Goal: Information Seeking & Learning: Learn about a topic

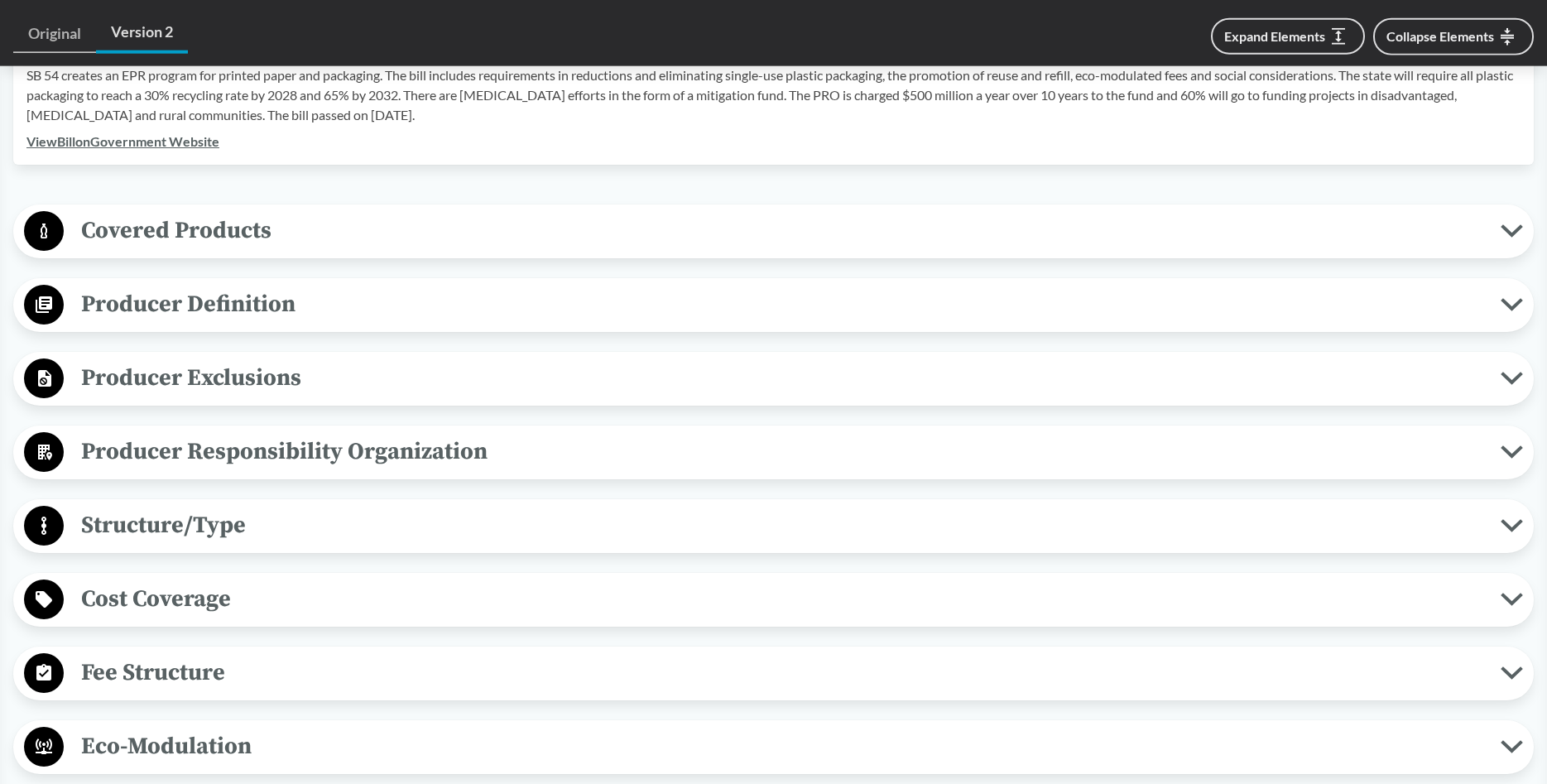
scroll to position [700, 0]
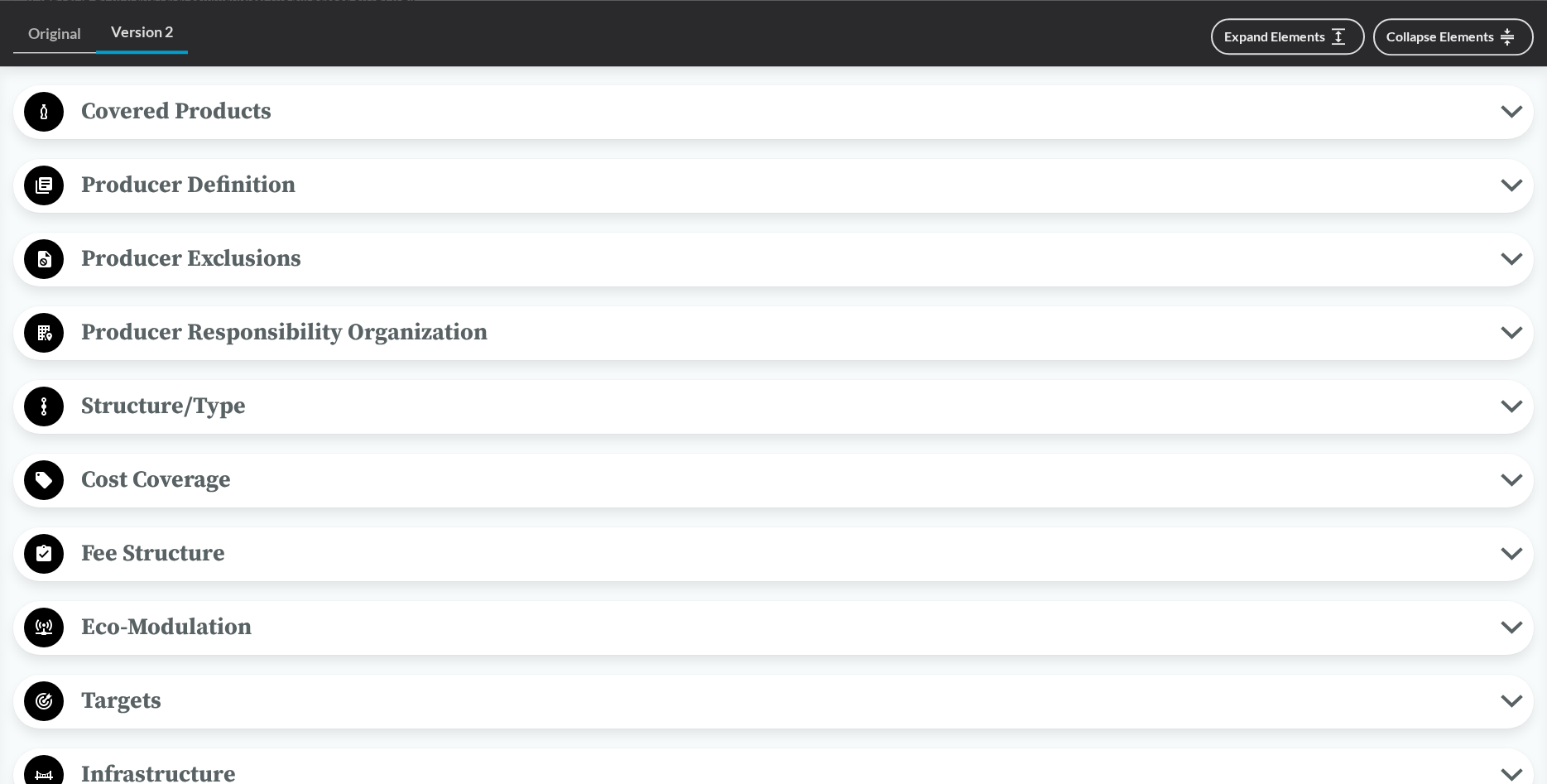
click at [252, 255] on span "Producer Exclusions" at bounding box center [783, 258] width 1437 height 37
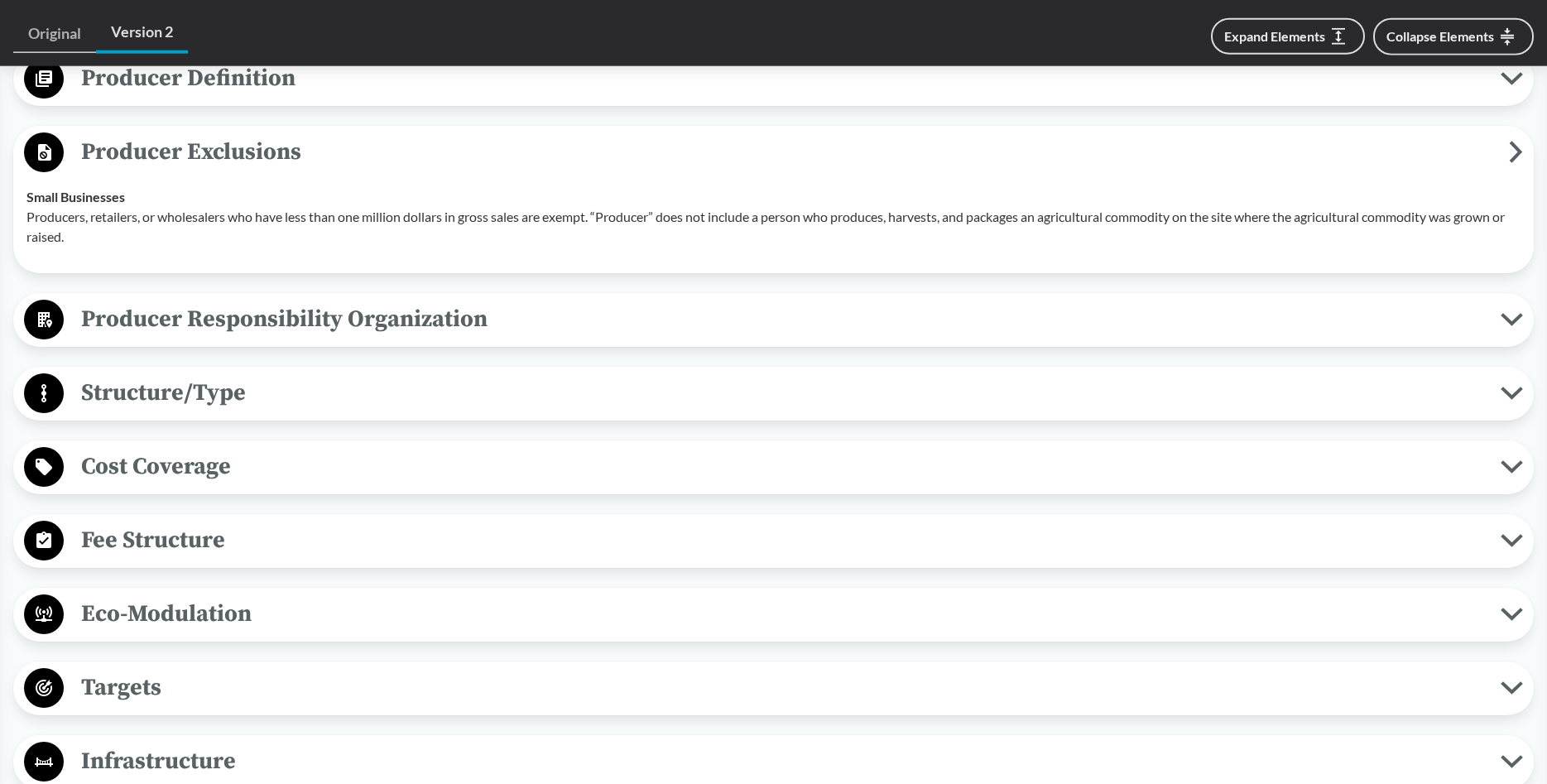
scroll to position [859, 0]
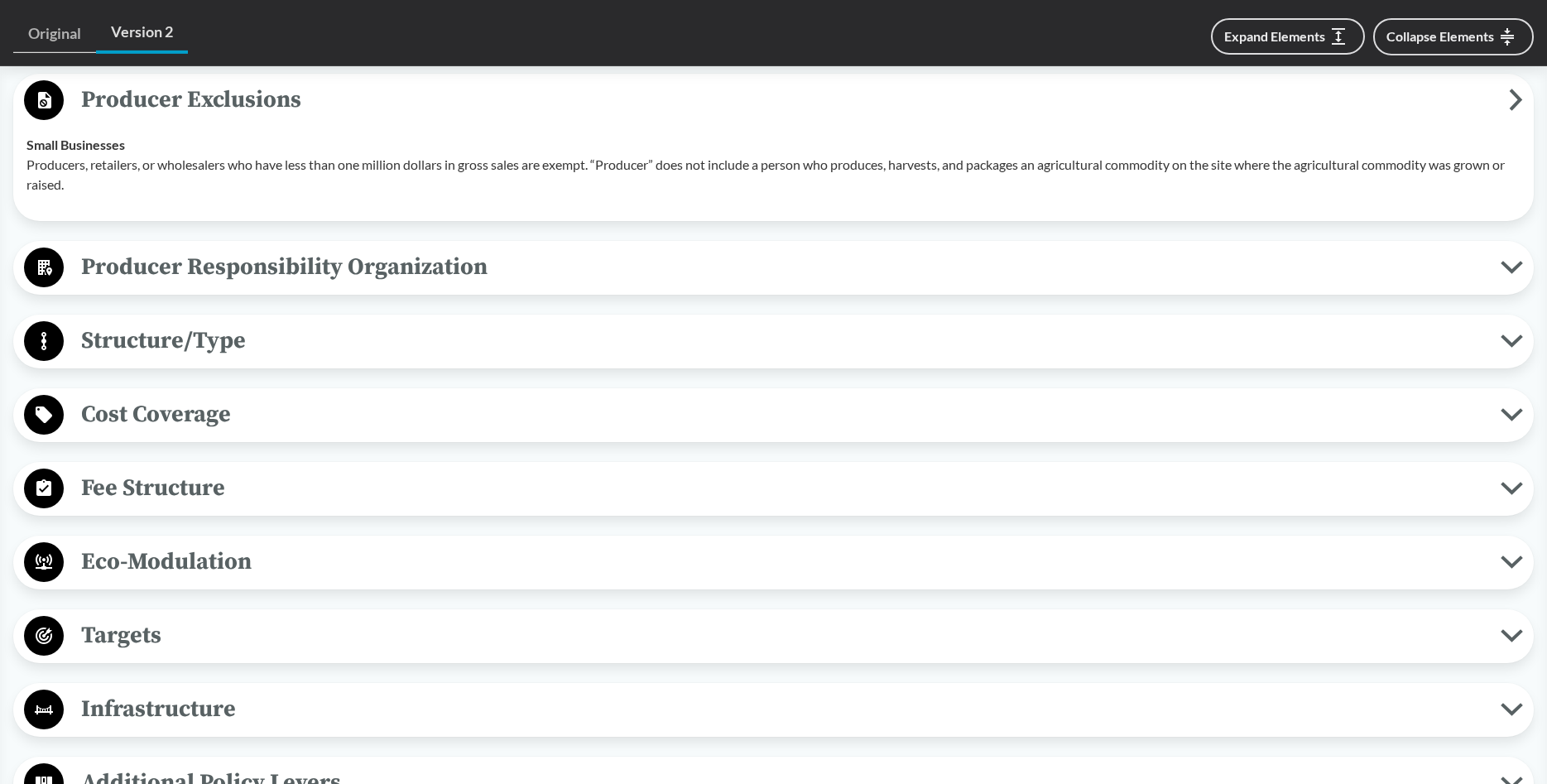
click at [211, 349] on span "Structure/Type" at bounding box center [783, 340] width 1437 height 37
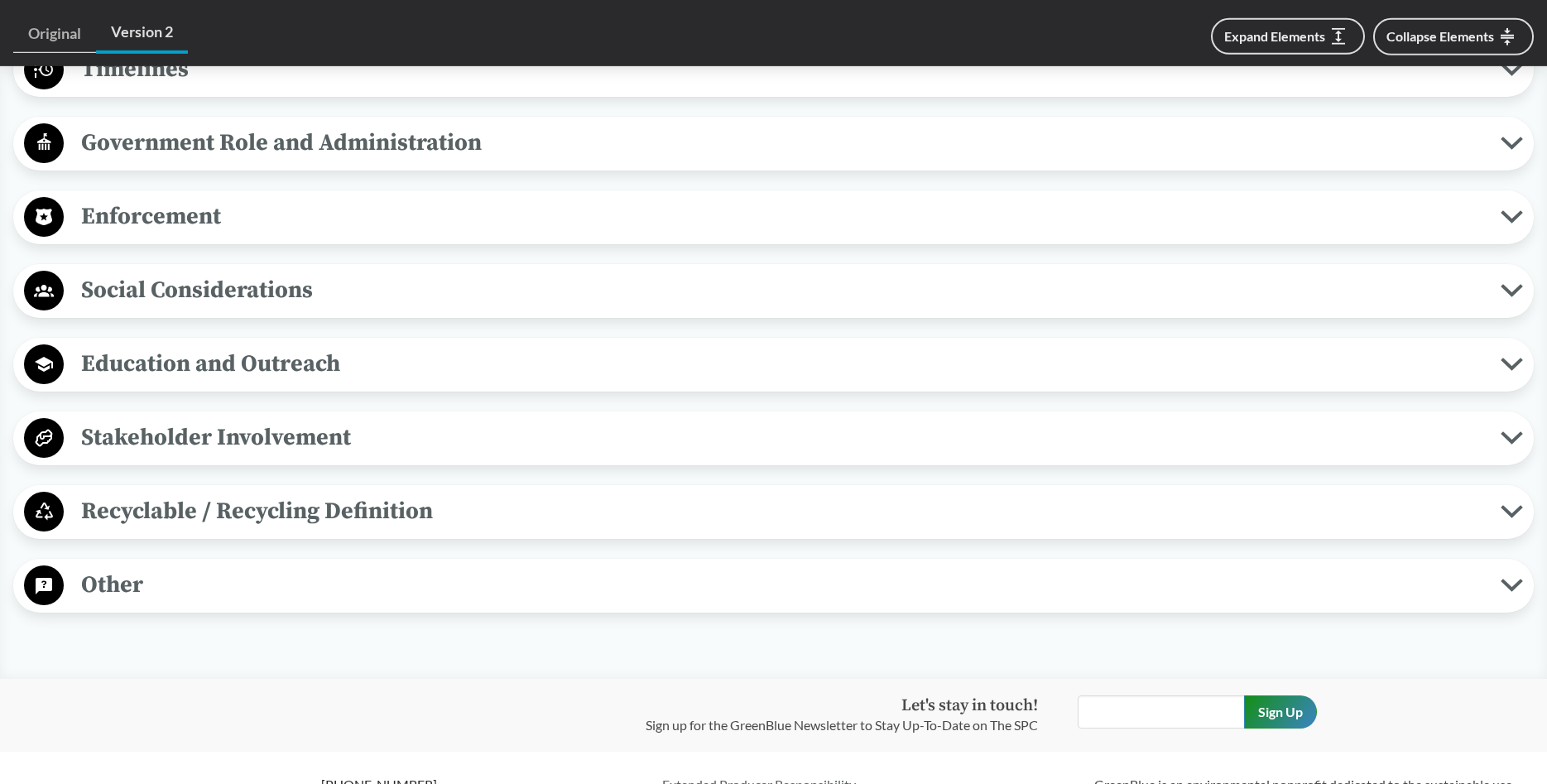
scroll to position [1720, 0]
click at [174, 515] on span "Recyclable / Recycling Definition" at bounding box center [783, 510] width 1437 height 37
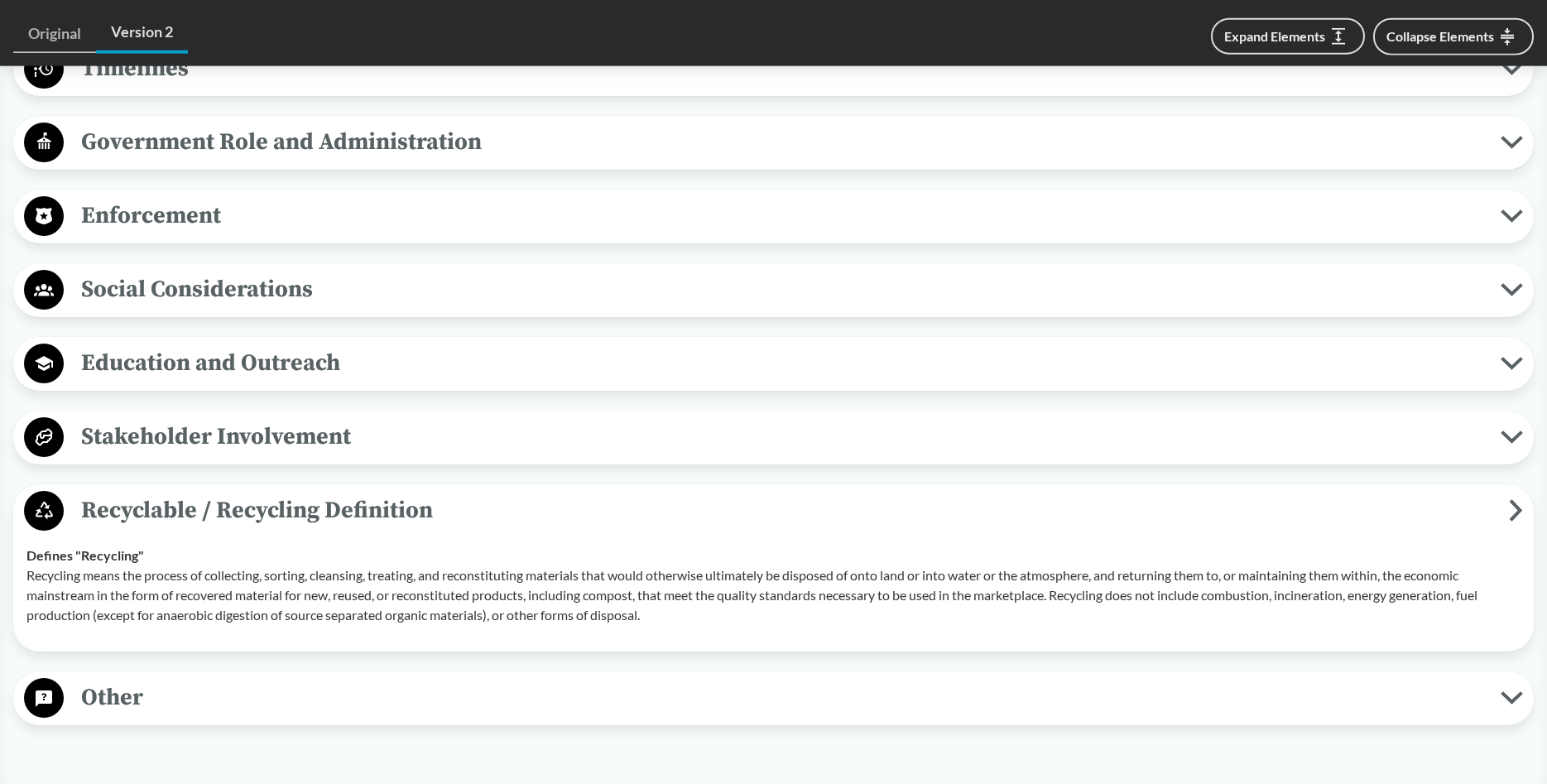
click at [193, 425] on span "Stakeholder Involvement" at bounding box center [783, 436] width 1437 height 37
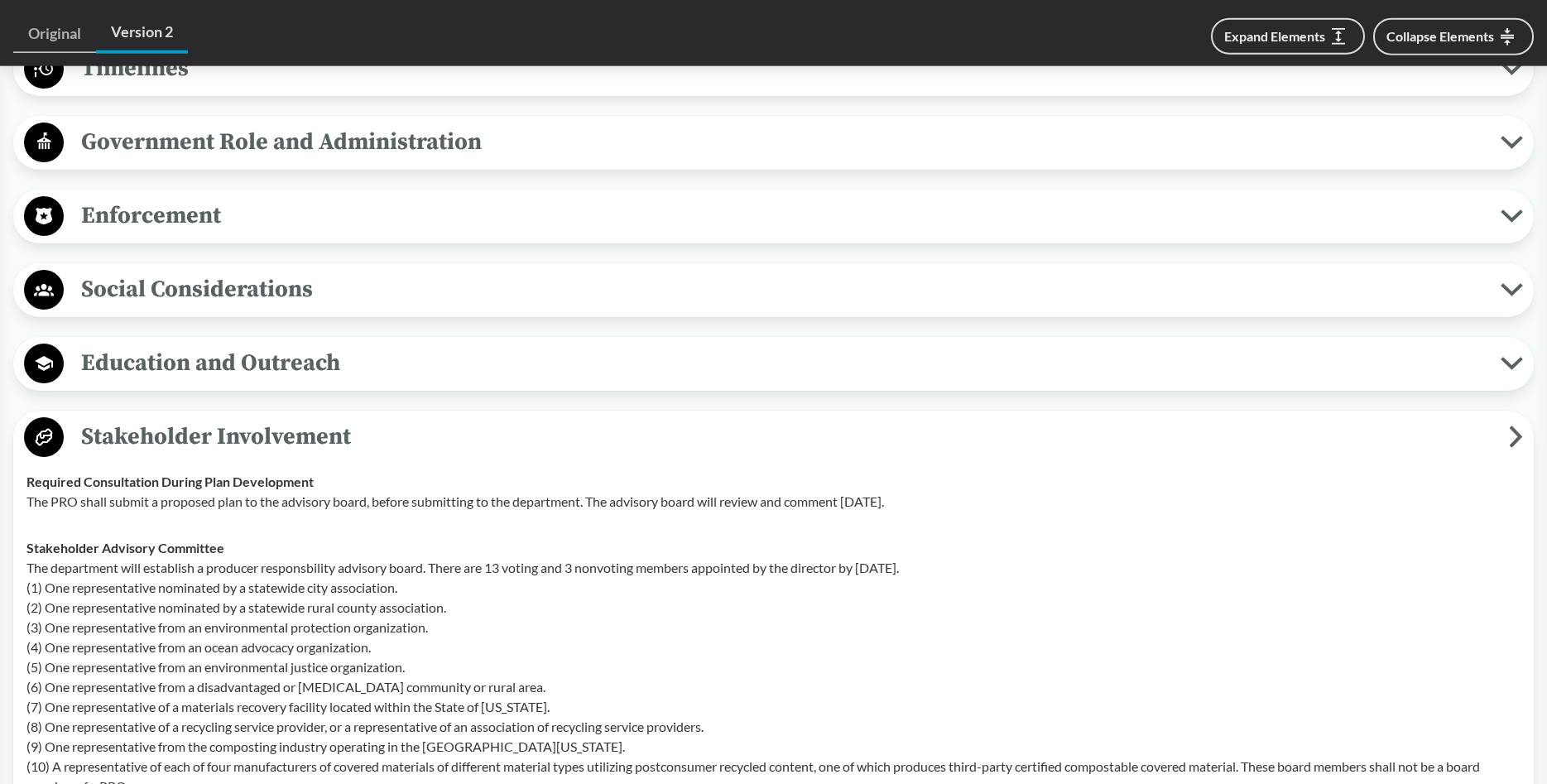
click at [197, 343] on button "Education and Outreach" at bounding box center [773, 364] width 1509 height 42
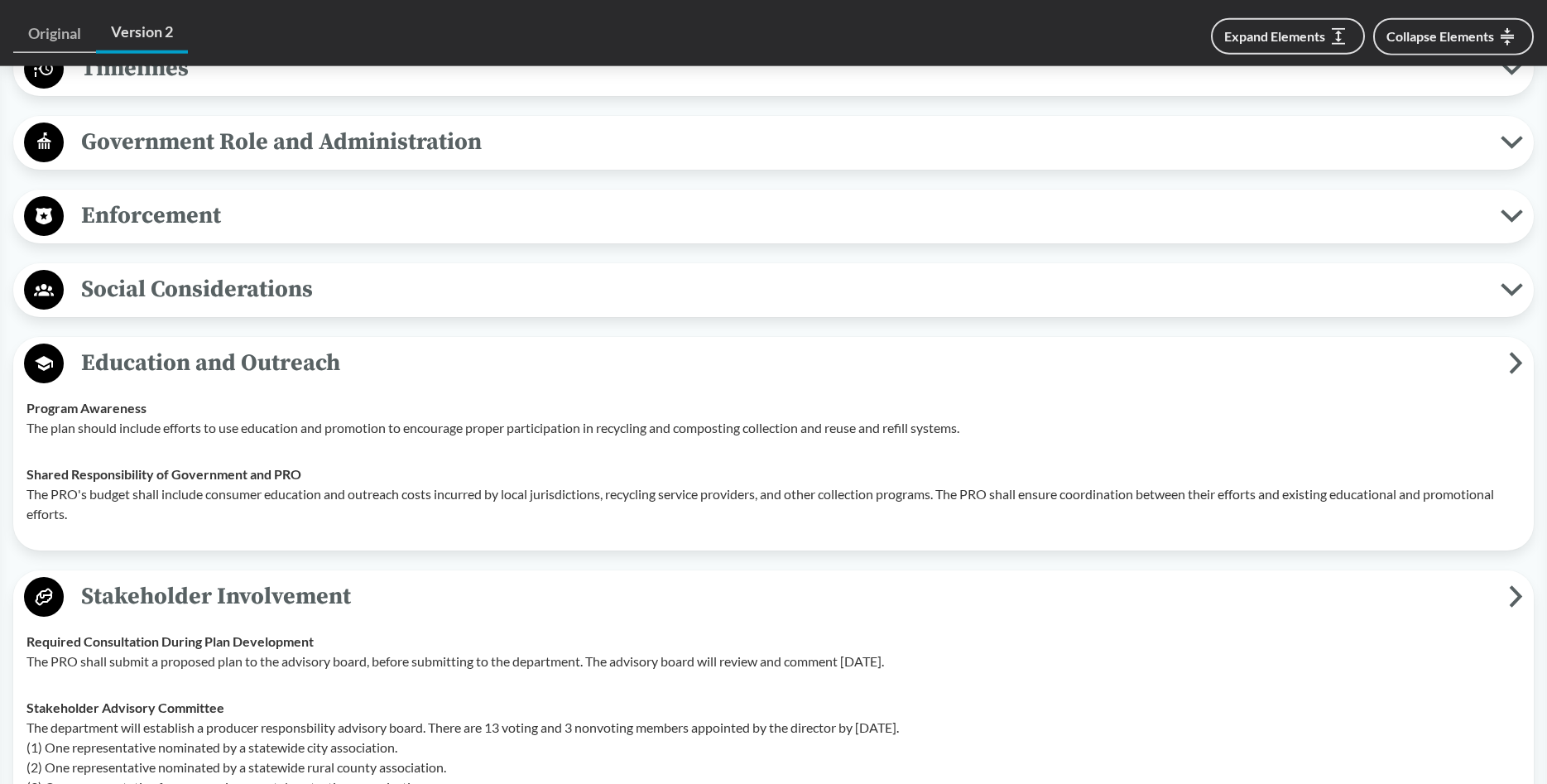
click at [193, 280] on span "Social Considerations" at bounding box center [783, 289] width 1437 height 37
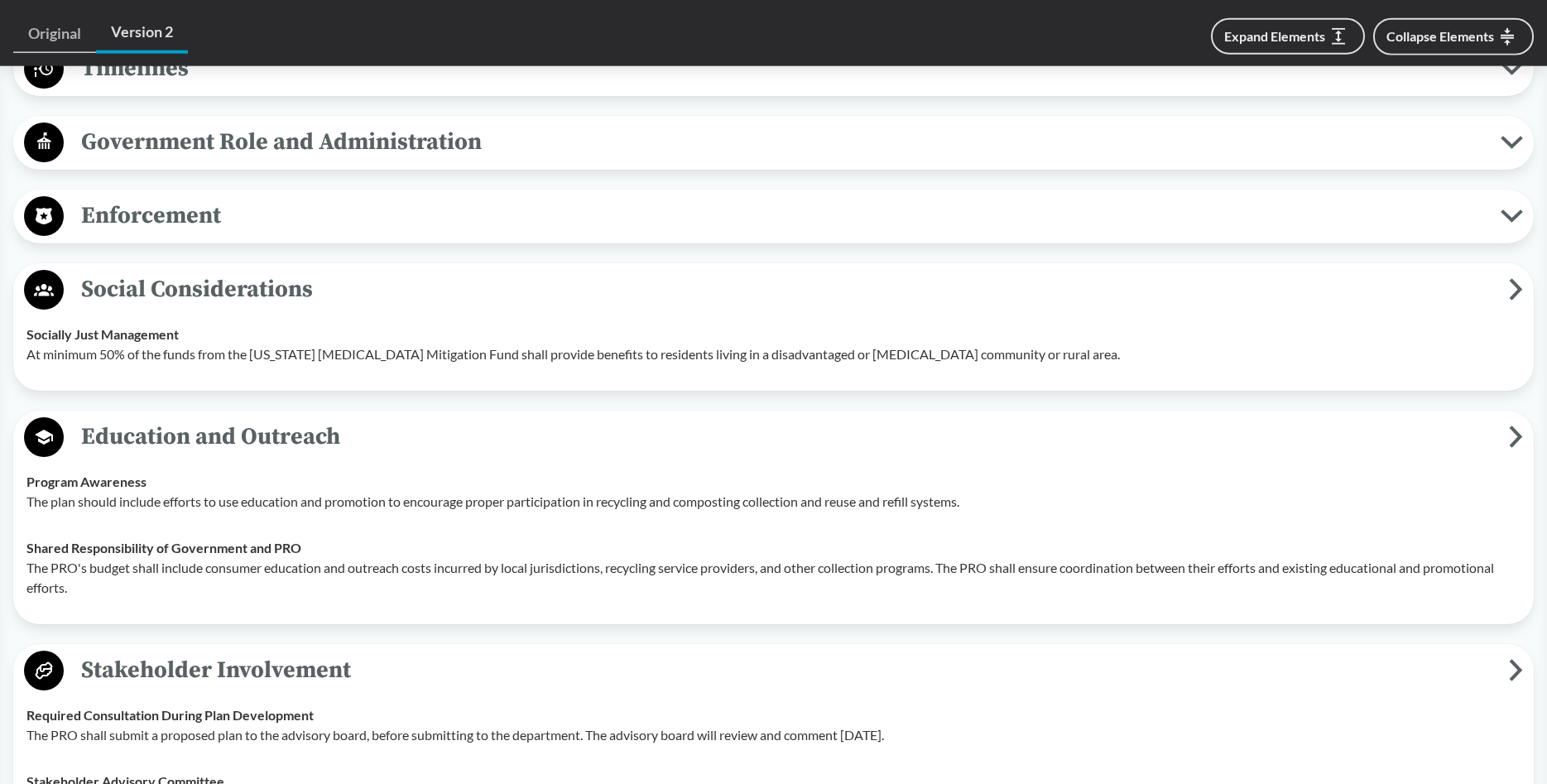
click at [172, 215] on span "Enforcement" at bounding box center [783, 215] width 1437 height 37
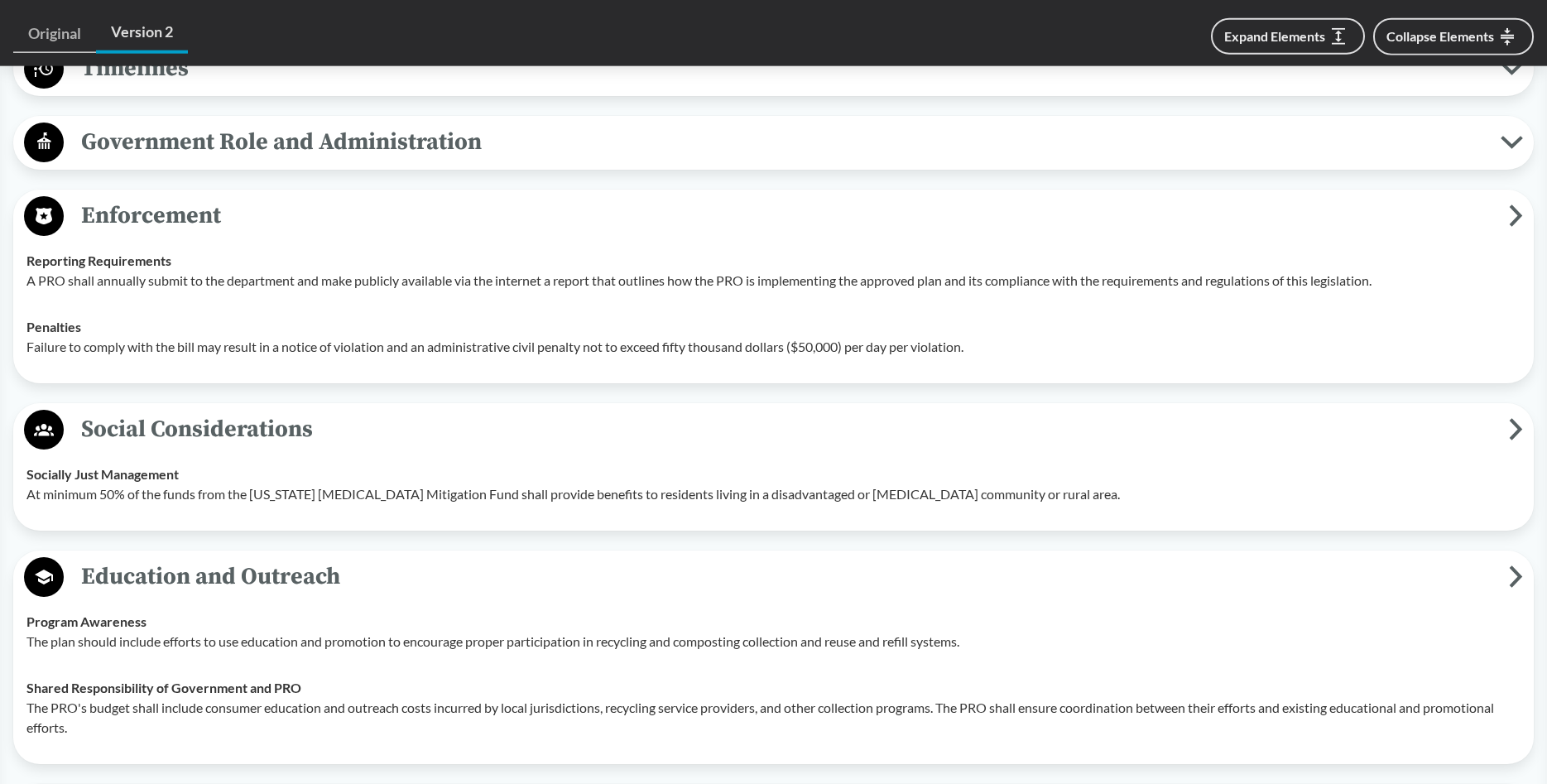
click at [198, 147] on span "Government Role and Administration" at bounding box center [783, 141] width 1437 height 37
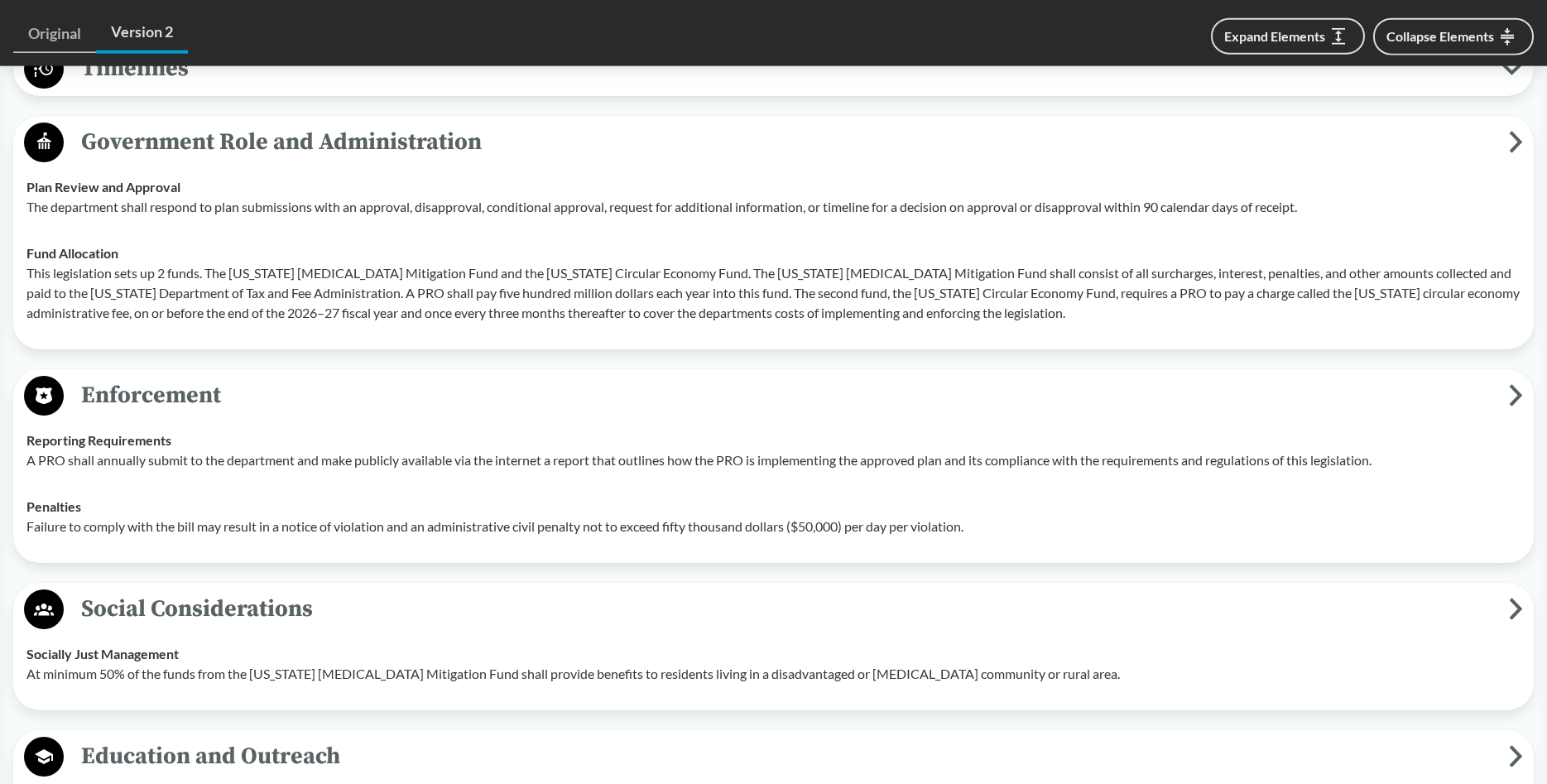
scroll to position [1509, 0]
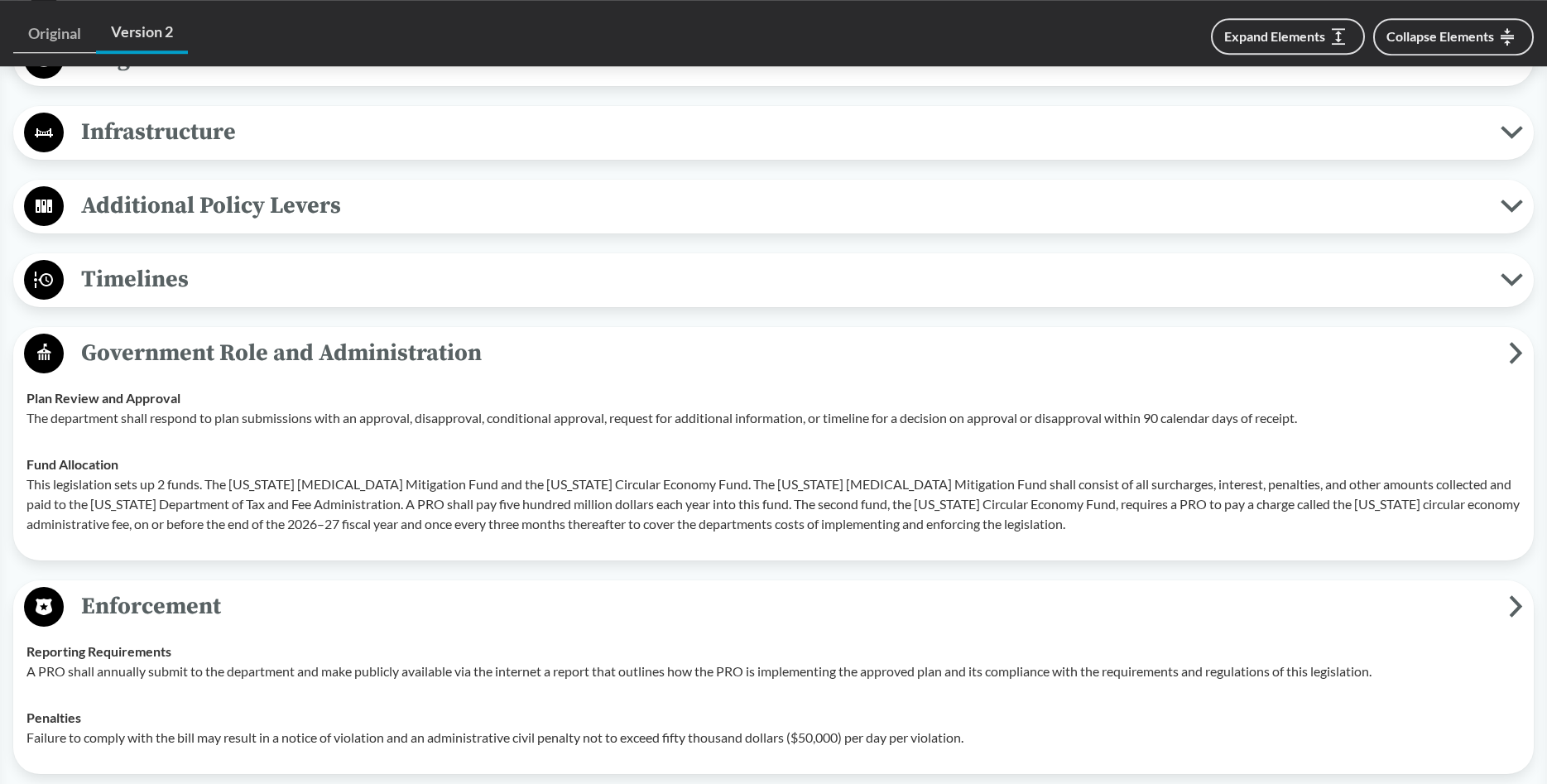
click at [142, 266] on span "Timelines" at bounding box center [783, 279] width 1437 height 37
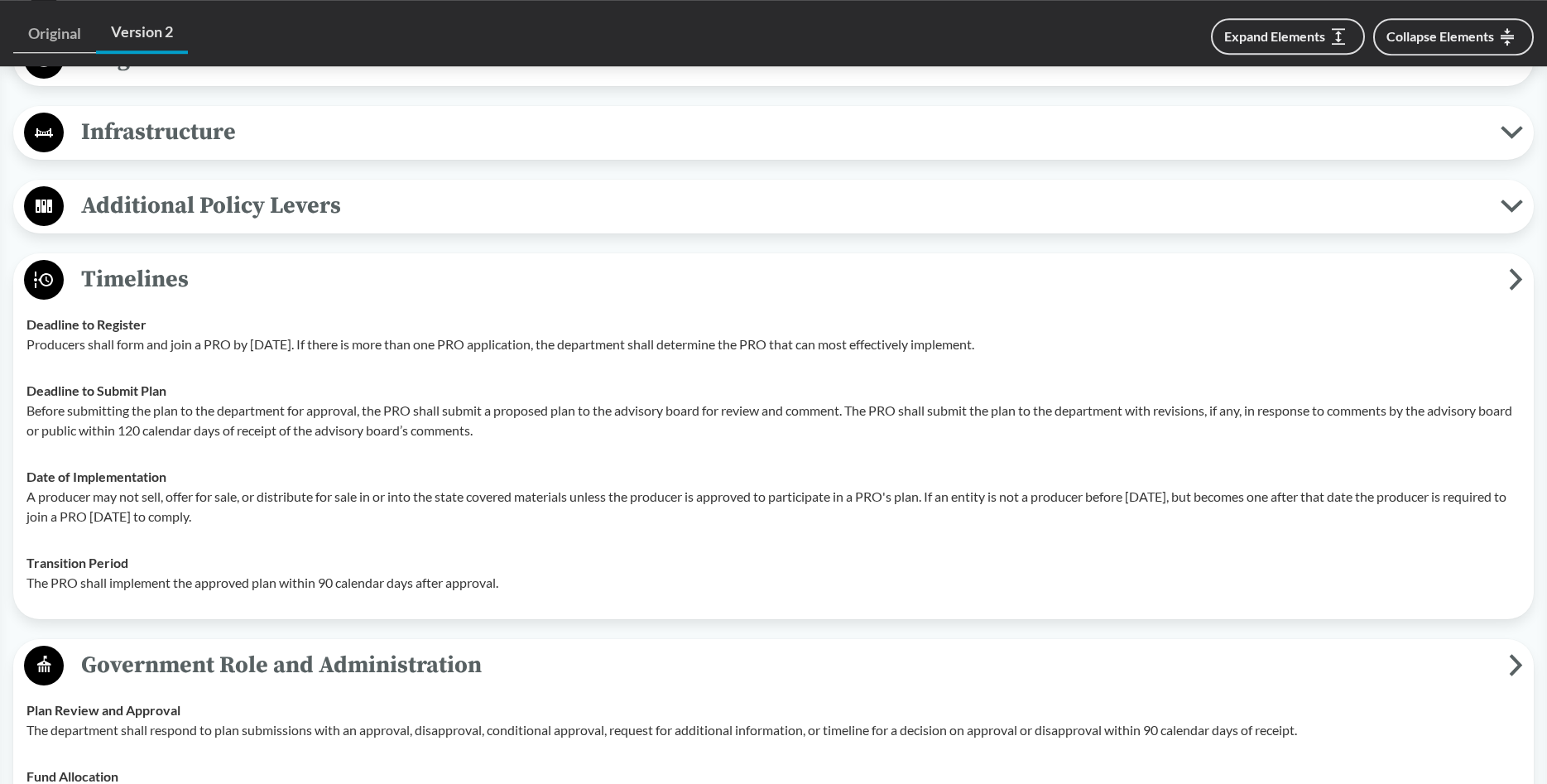
click at [204, 199] on span "Additional Policy Levers" at bounding box center [783, 205] width 1437 height 37
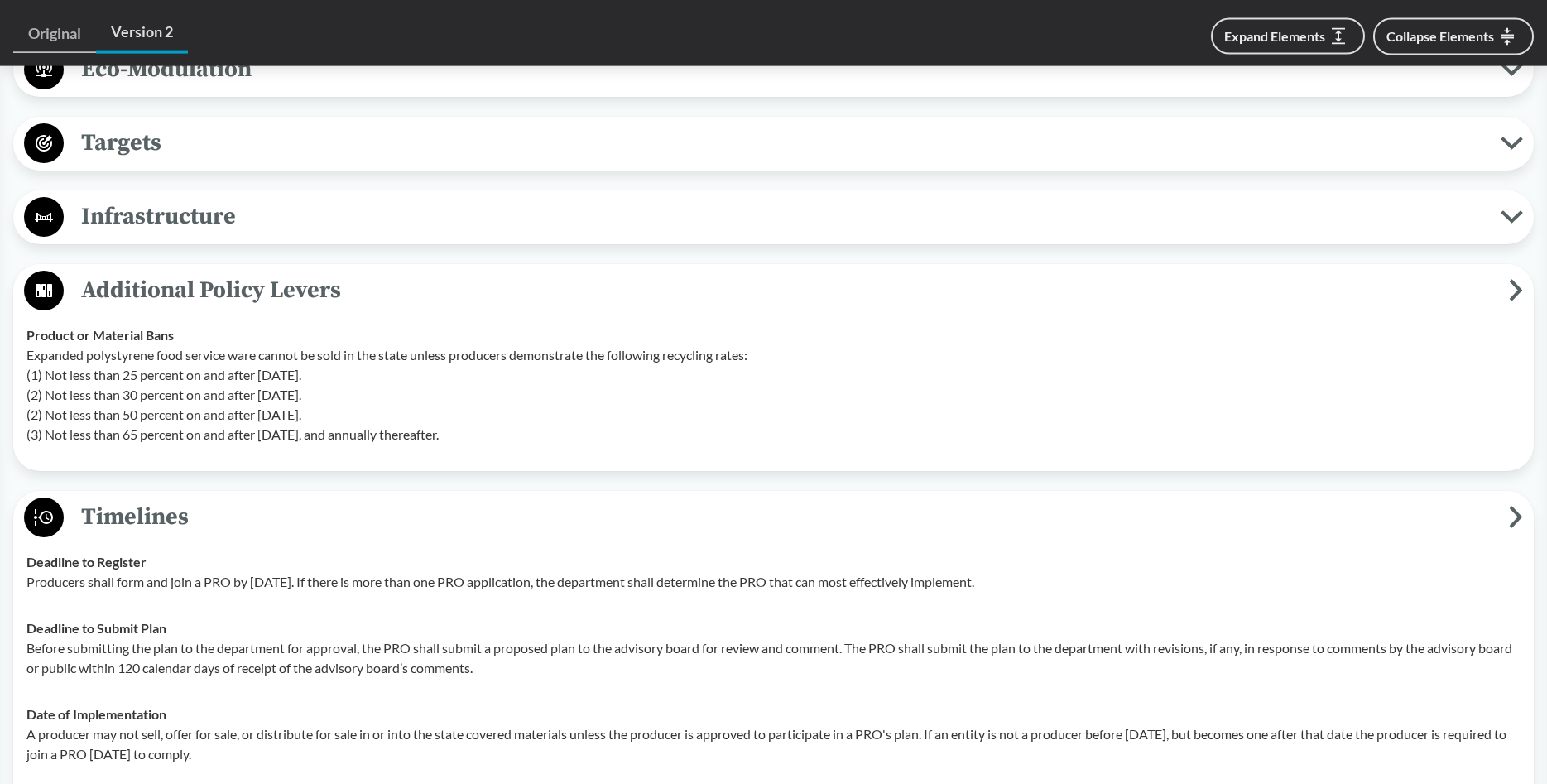
scroll to position [1380, 0]
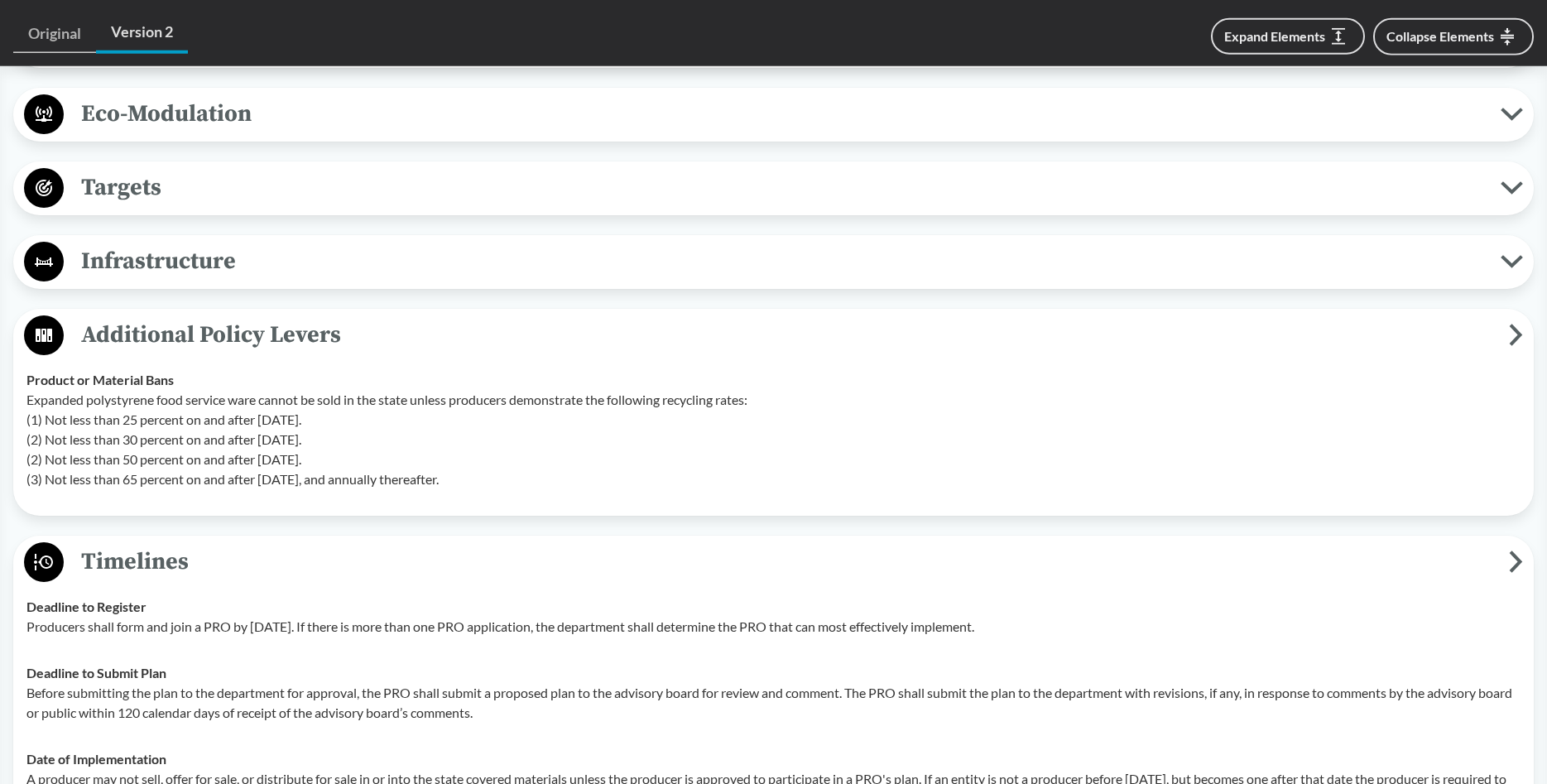
click at [202, 256] on span "Infrastructure" at bounding box center [783, 260] width 1437 height 37
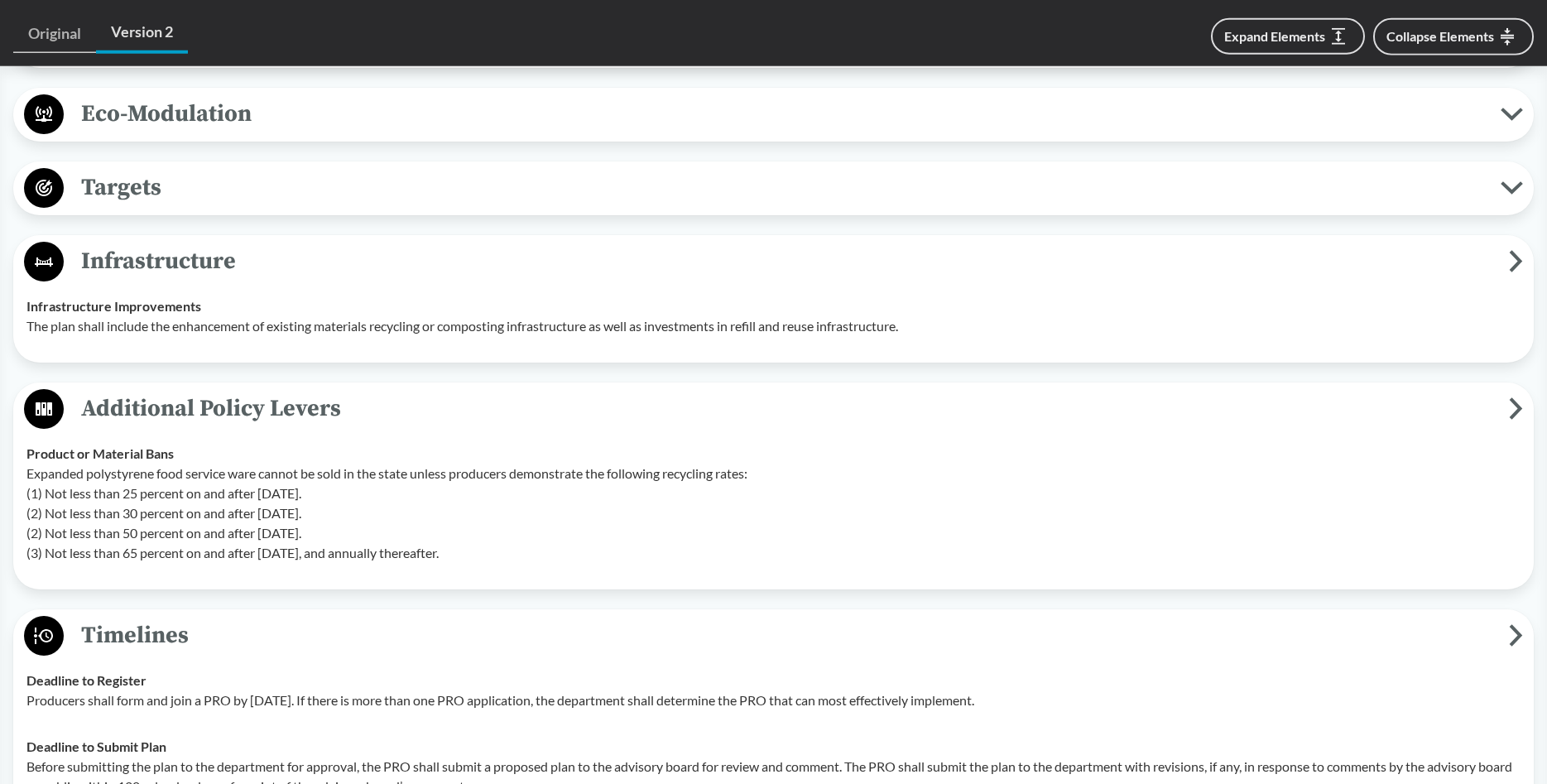
click at [152, 185] on span "Targets" at bounding box center [783, 187] width 1437 height 37
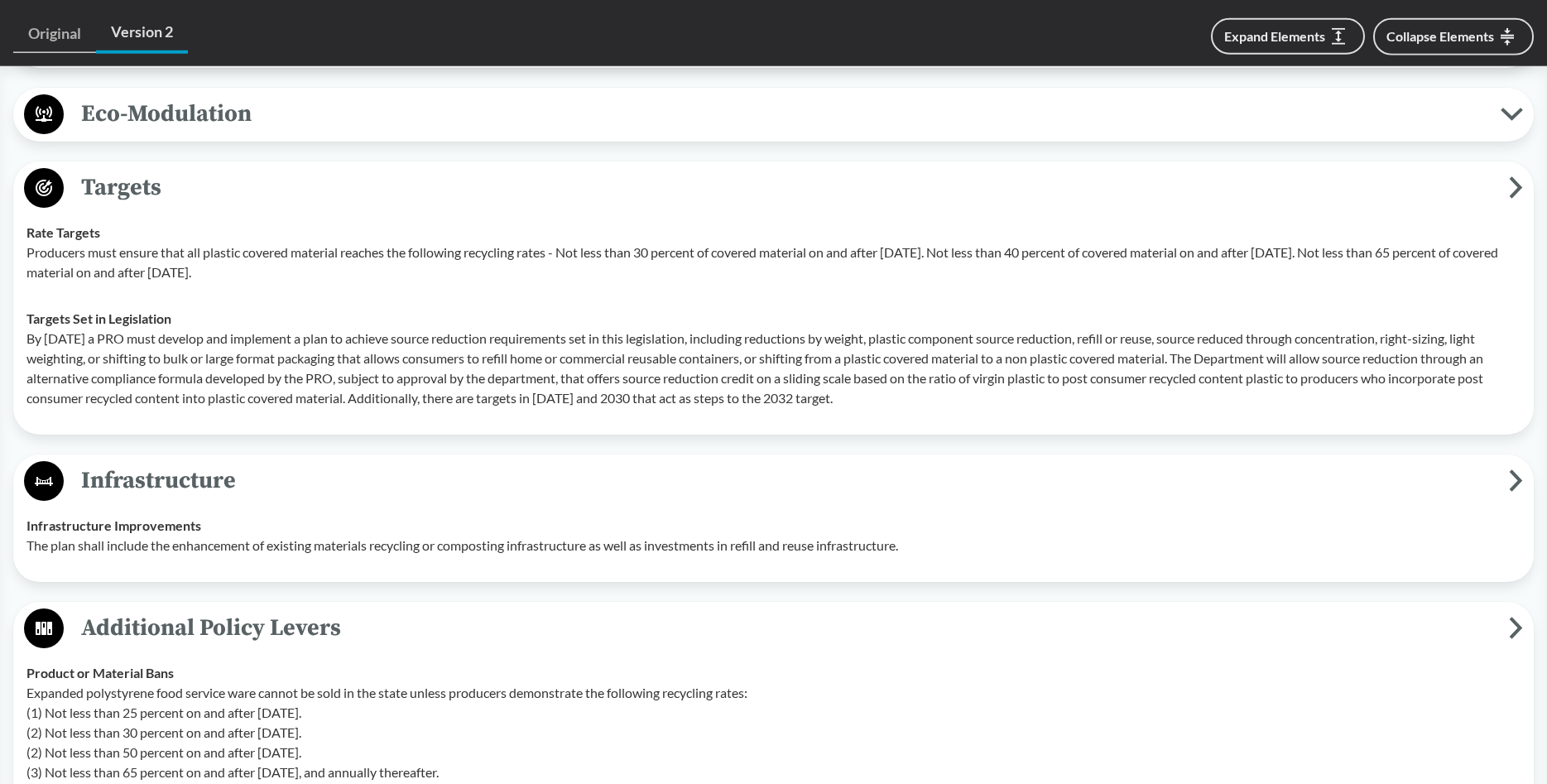
click at [233, 127] on span "Eco-Modulation" at bounding box center [783, 113] width 1437 height 37
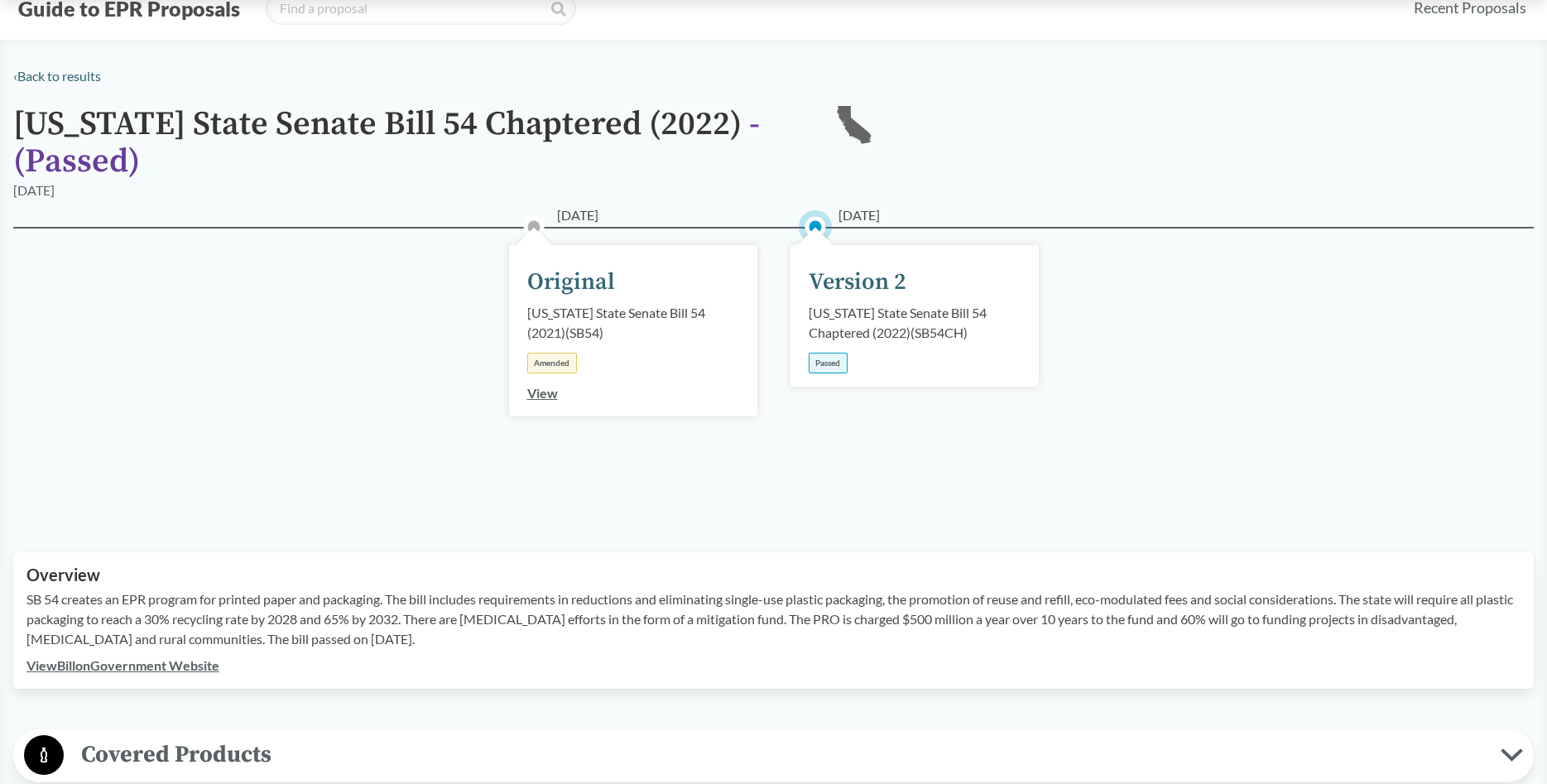
scroll to position [62, 0]
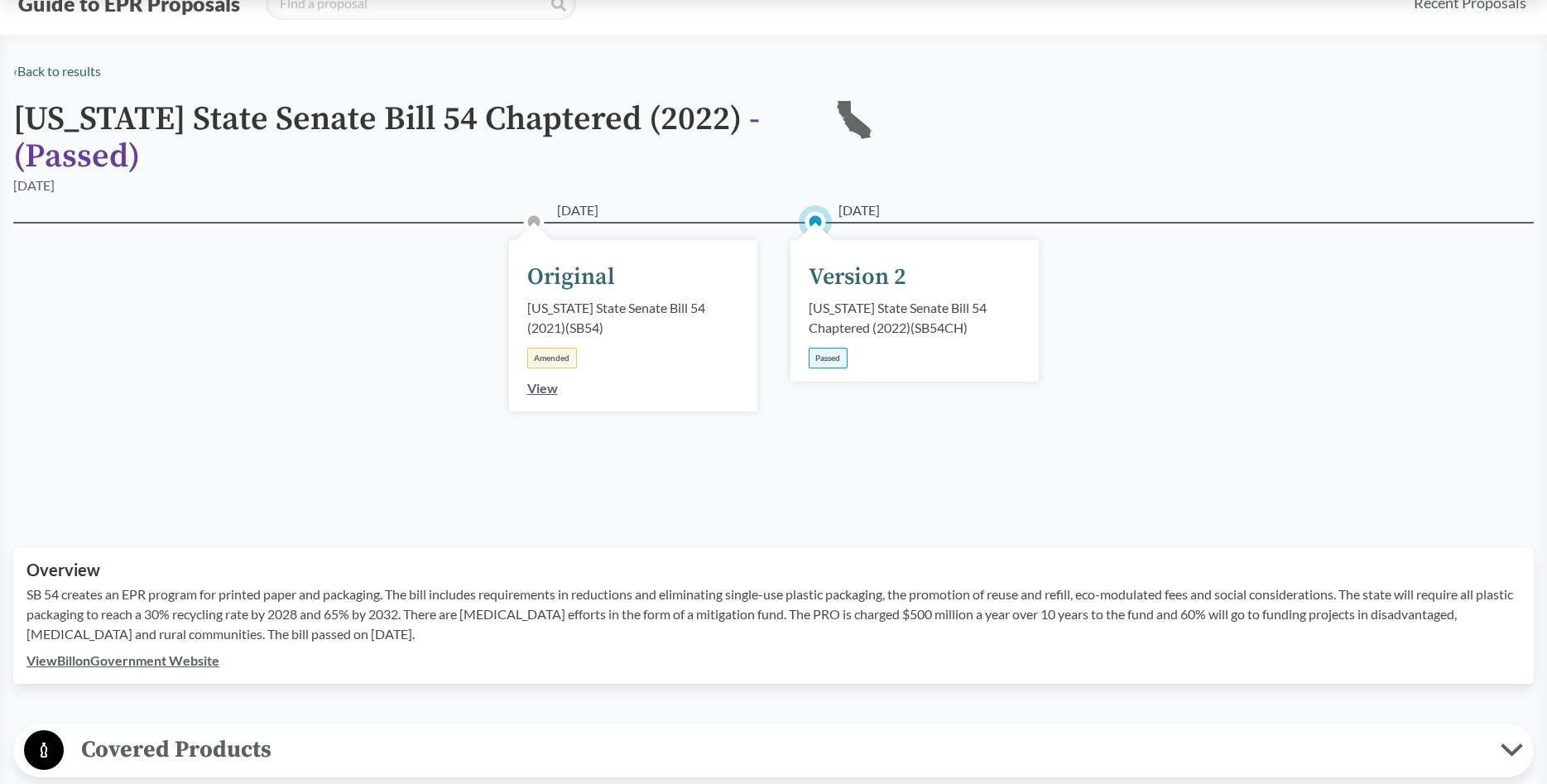
click at [146, 658] on link "View Bill on Government Website" at bounding box center [123, 659] width 193 height 16
